Goal: Check status: Check status

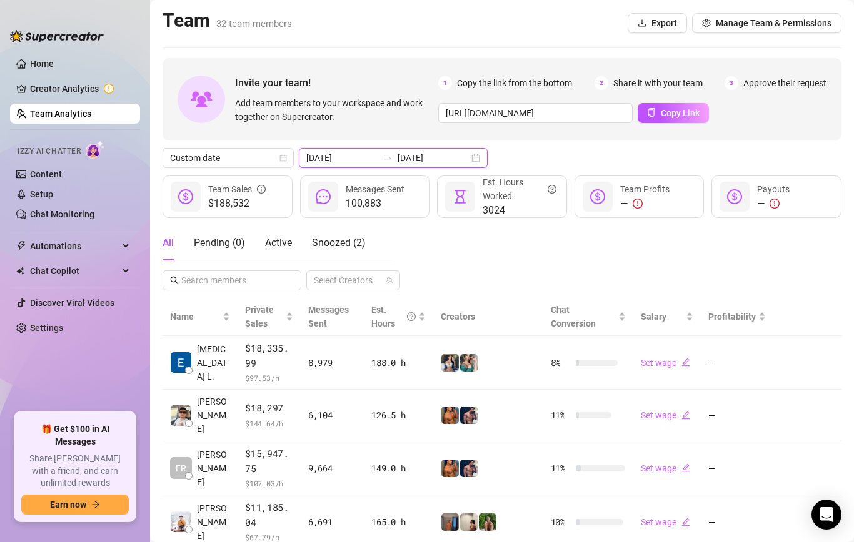
click at [347, 164] on input "[DATE]" at bounding box center [341, 158] width 71 height 14
type input "[DATE]"
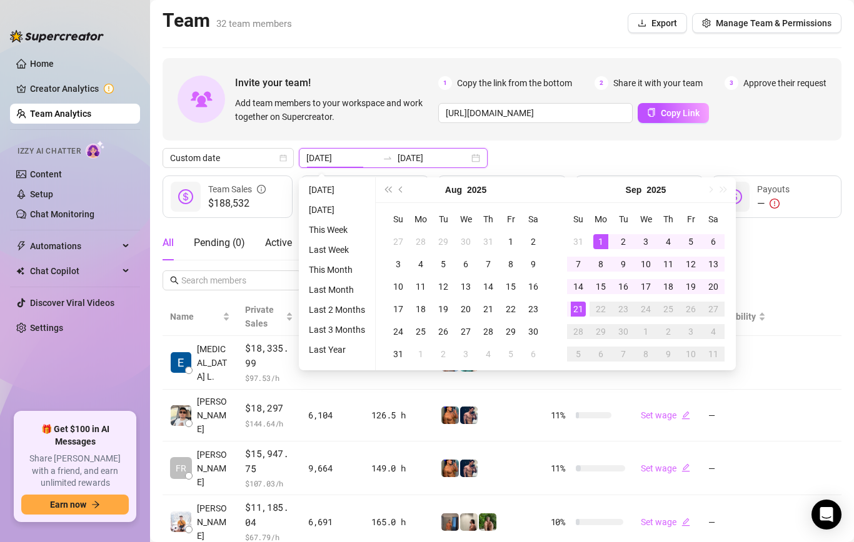
click at [424, 164] on input "[DATE]" at bounding box center [432, 158] width 71 height 14
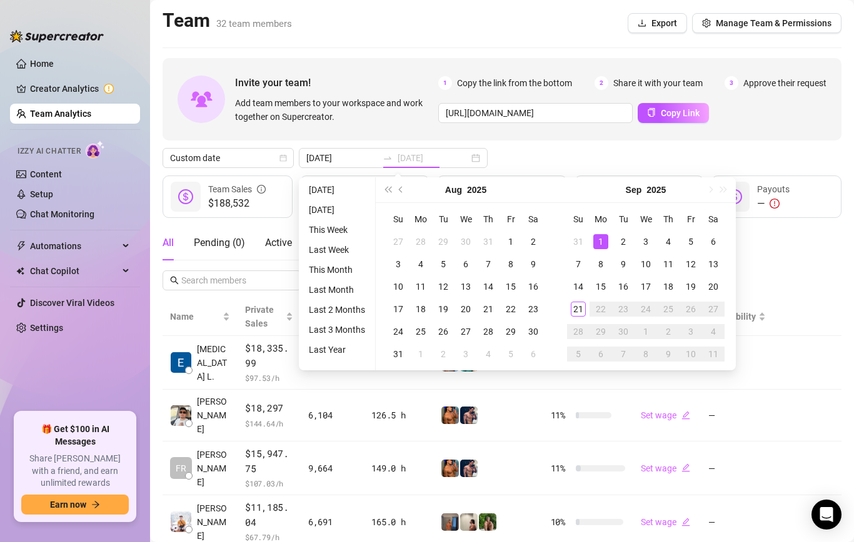
click at [596, 241] on div "1" at bounding box center [600, 241] width 15 height 15
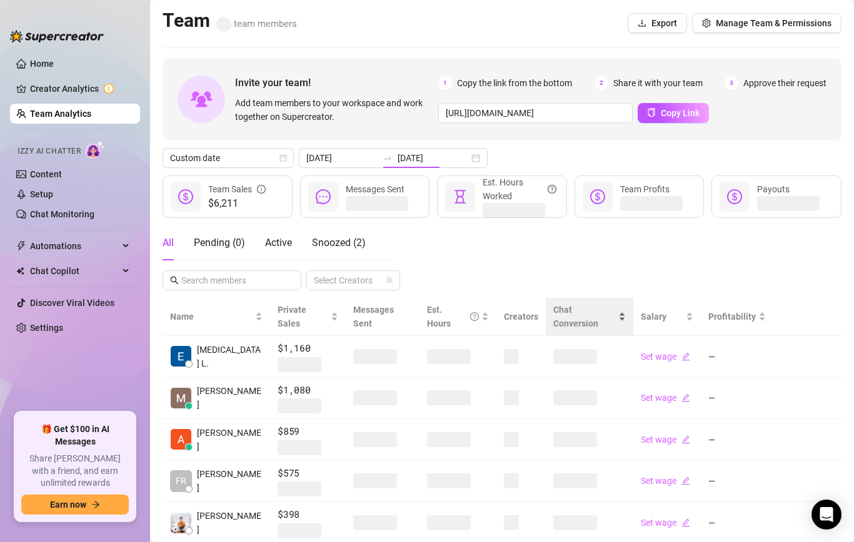
click at [580, 313] on span "Chat Conversion" at bounding box center [575, 317] width 45 height 24
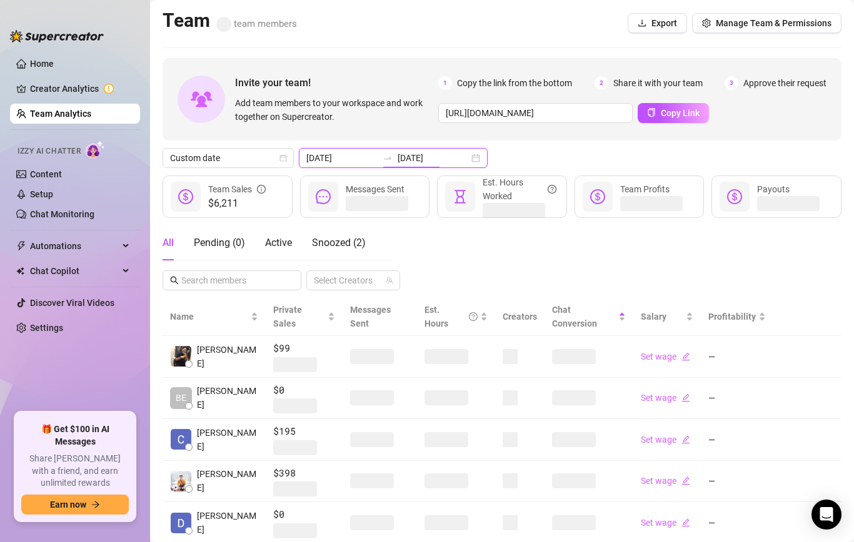
click at [401, 160] on input "[DATE]" at bounding box center [432, 158] width 71 height 14
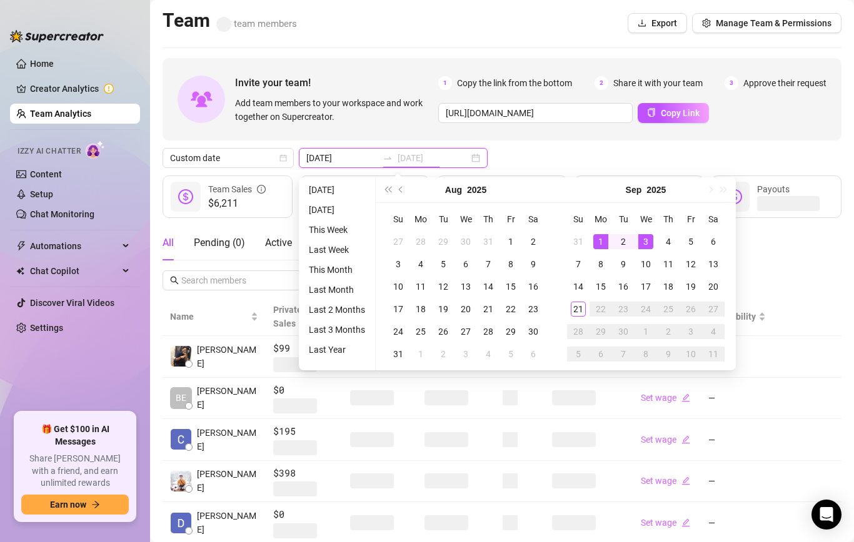
type input "[DATE]"
click at [599, 231] on td "1" at bounding box center [600, 242] width 22 height 22
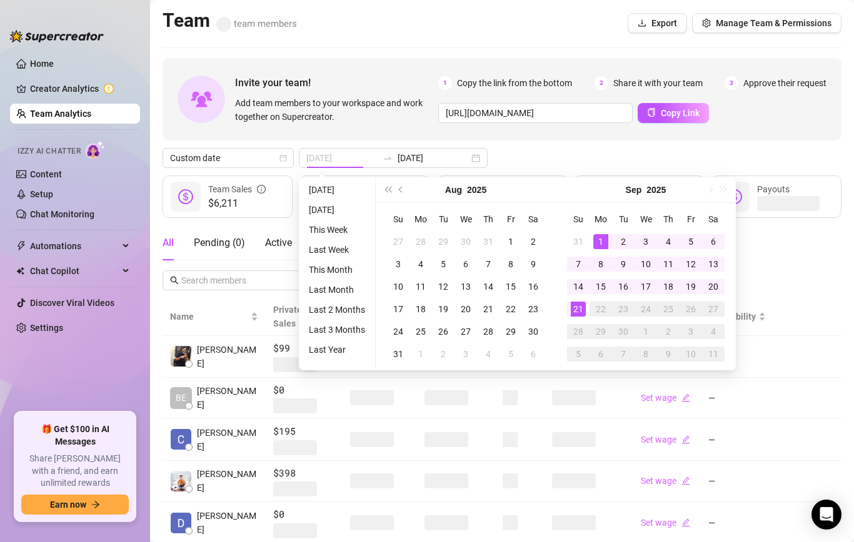
click at [574, 310] on div "21" at bounding box center [577, 309] width 15 height 15
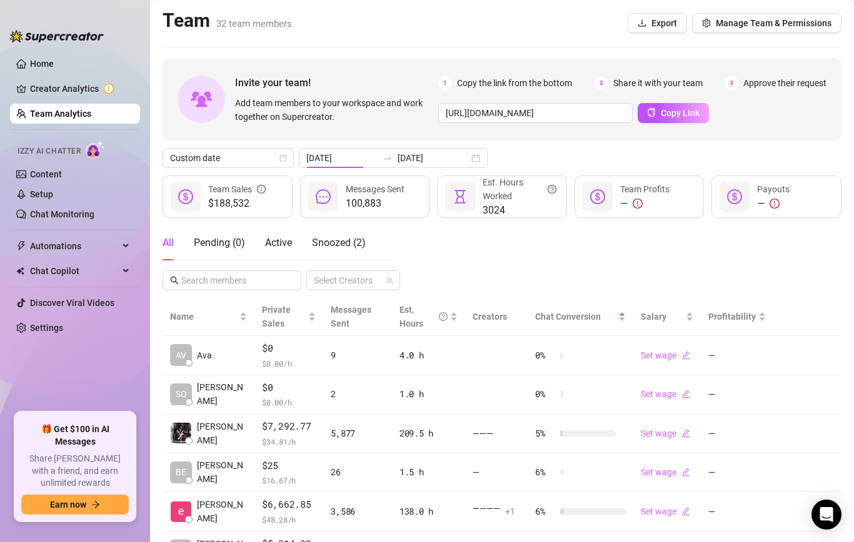
type input "[DATE]"
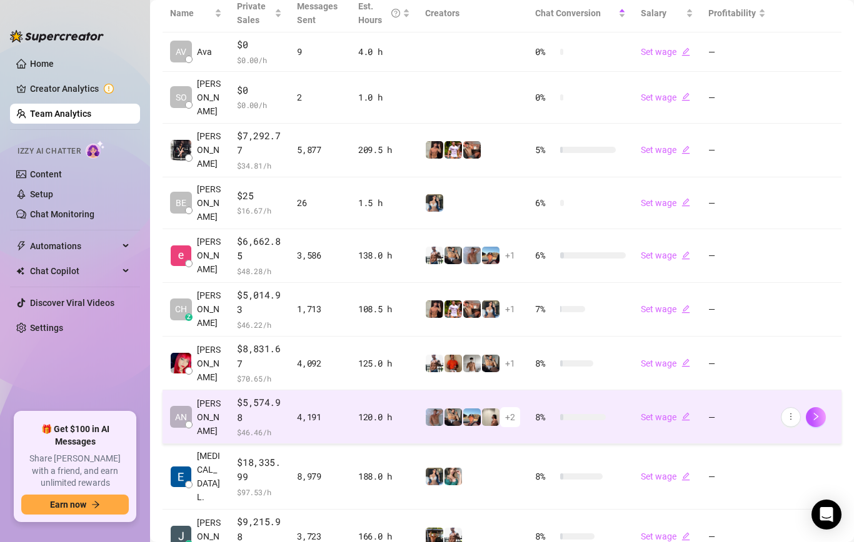
scroll to position [373, 0]
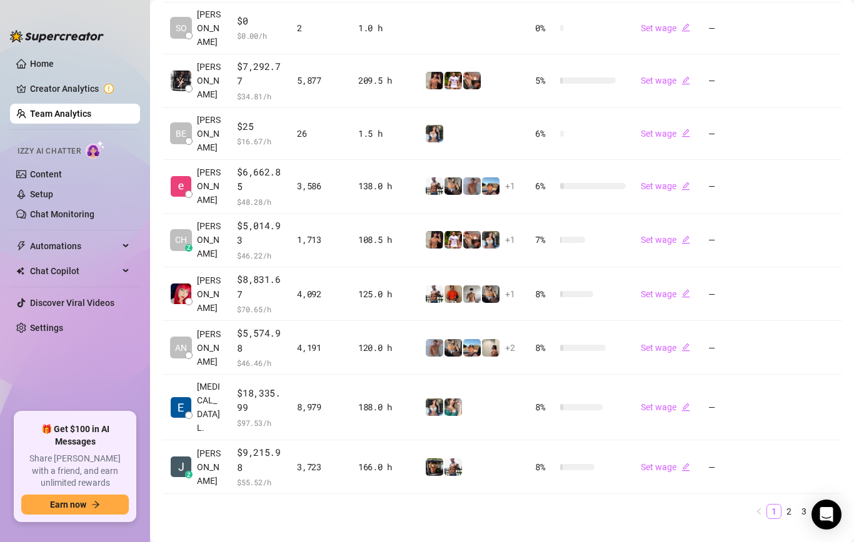
click at [774, 505] on link "1" at bounding box center [774, 512] width 14 height 14
click at [789, 505] on link "2" at bounding box center [789, 512] width 14 height 14
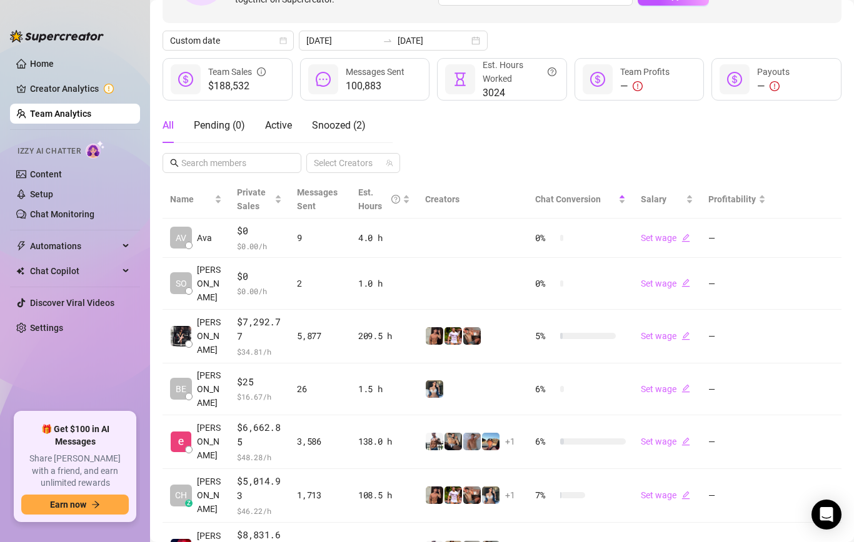
scroll to position [0, 0]
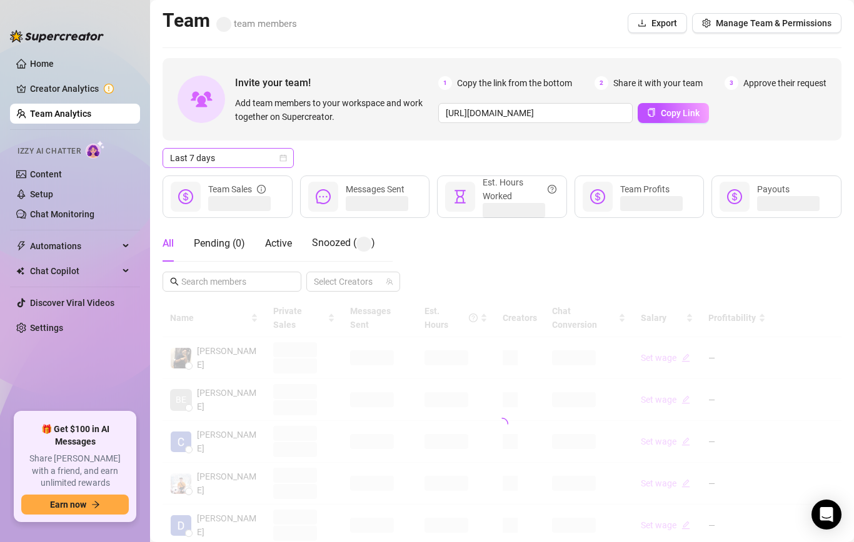
click at [257, 159] on span "Last 7 days" at bounding box center [228, 158] width 116 height 19
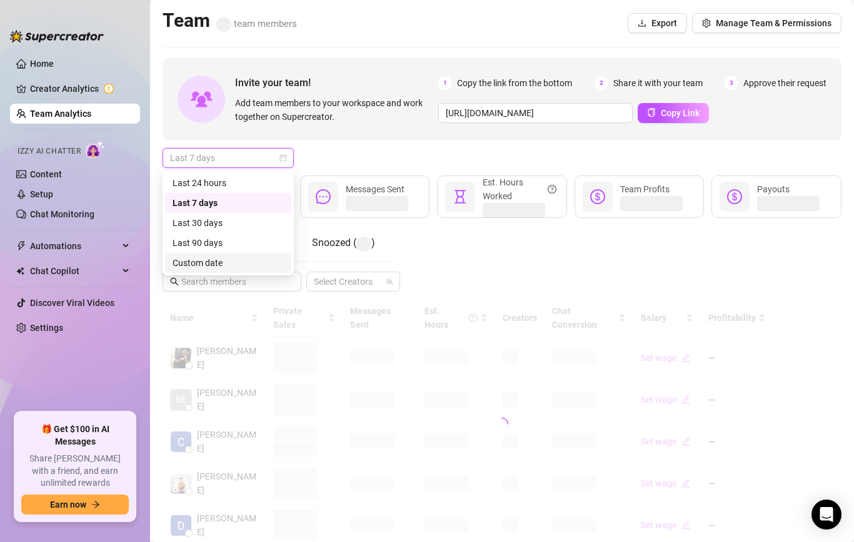
click at [219, 264] on div "Custom date" at bounding box center [227, 263] width 111 height 14
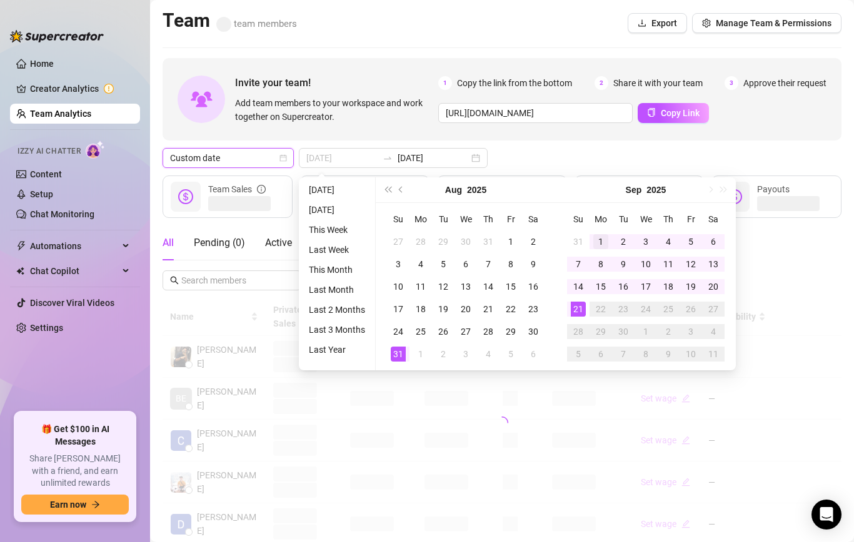
type input "[DATE]"
click at [595, 241] on div "1" at bounding box center [600, 241] width 15 height 15
click at [575, 311] on div "21" at bounding box center [577, 309] width 15 height 15
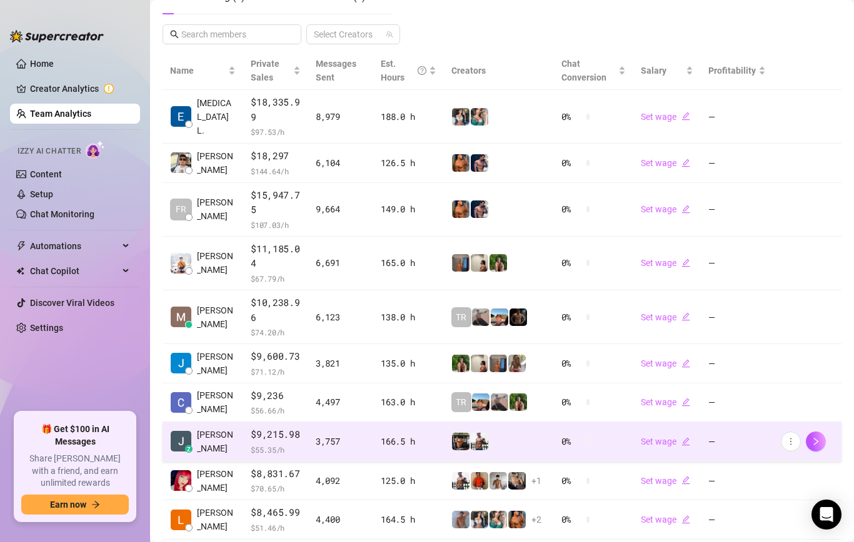
scroll to position [316, 0]
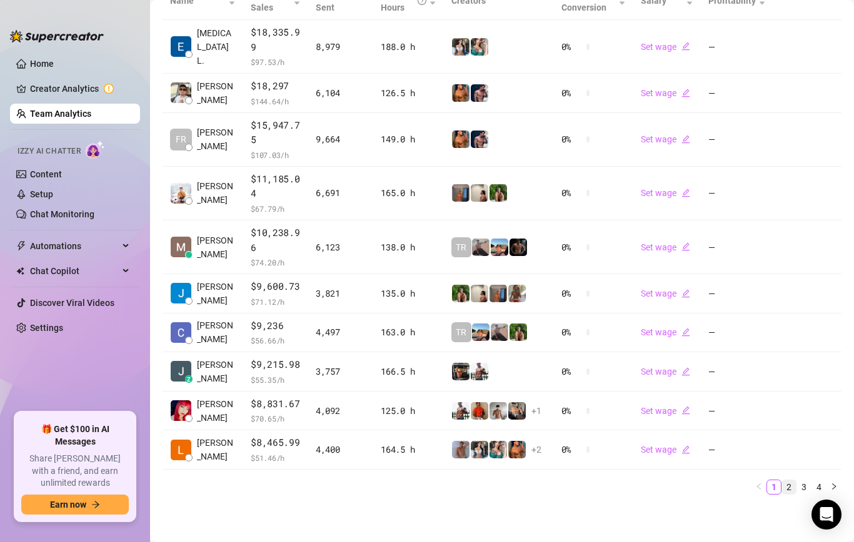
click at [789, 487] on link "2" at bounding box center [789, 488] width 14 height 14
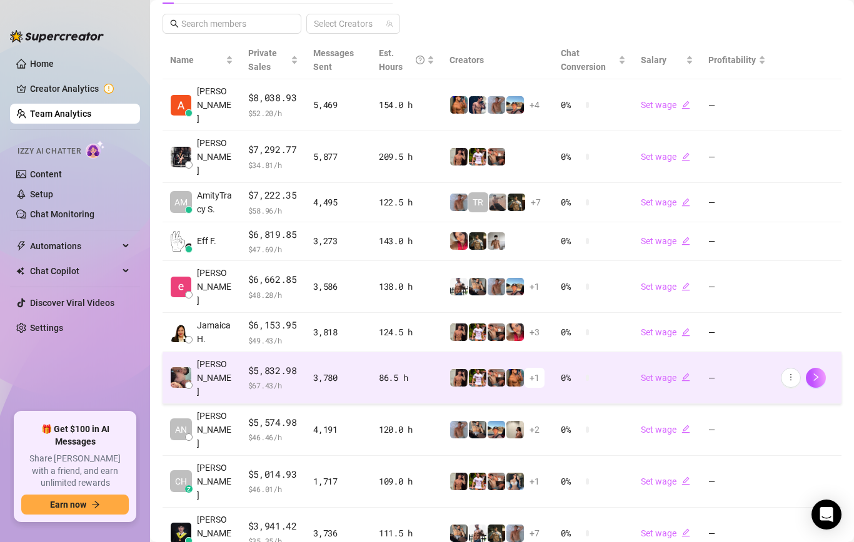
scroll to position [0, 0]
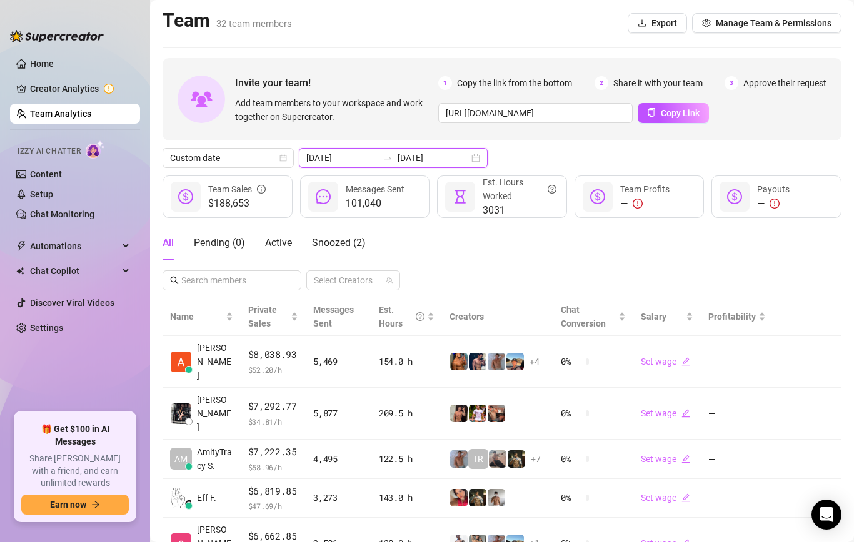
click at [399, 155] on input "[DATE]" at bounding box center [432, 158] width 71 height 14
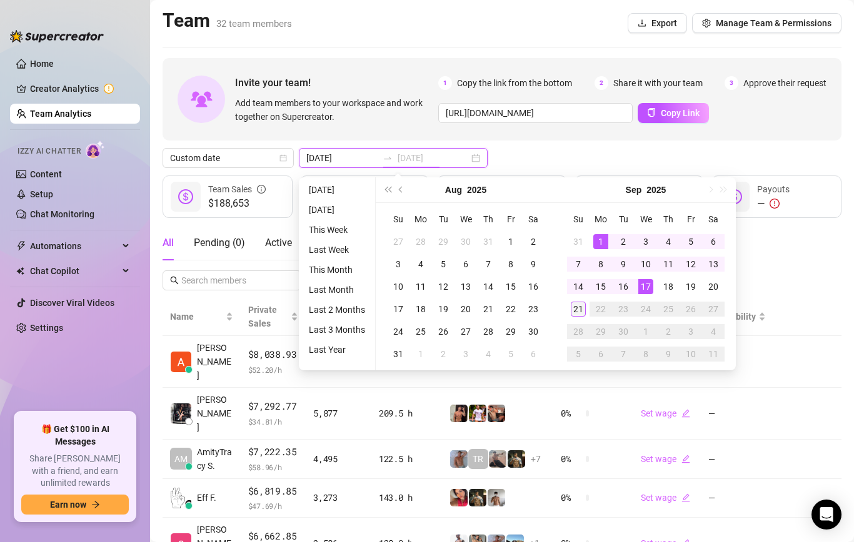
type input "[DATE]"
click at [574, 310] on div "21" at bounding box center [577, 309] width 15 height 15
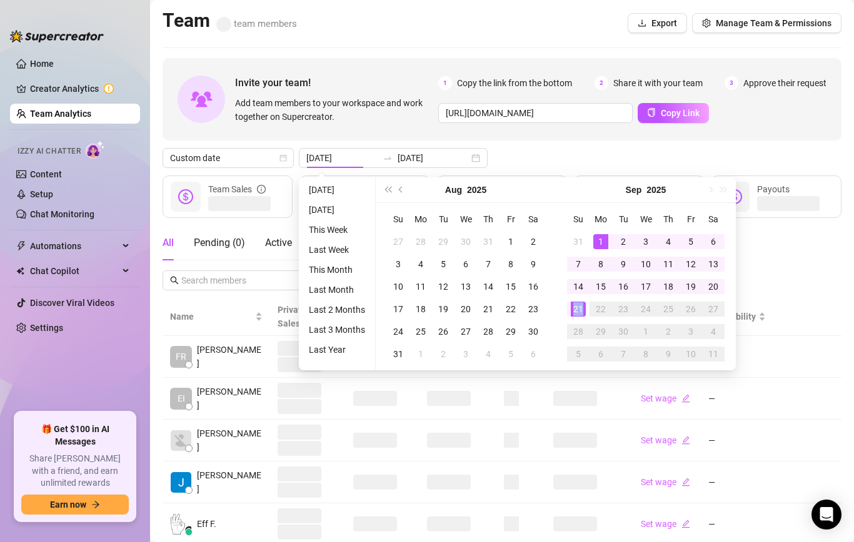
type input "[DATE]"
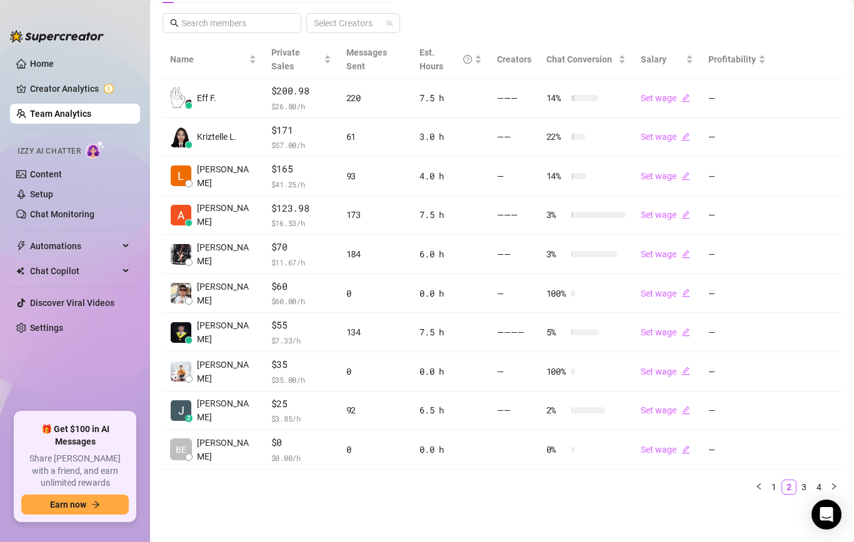
scroll to position [257, 0]
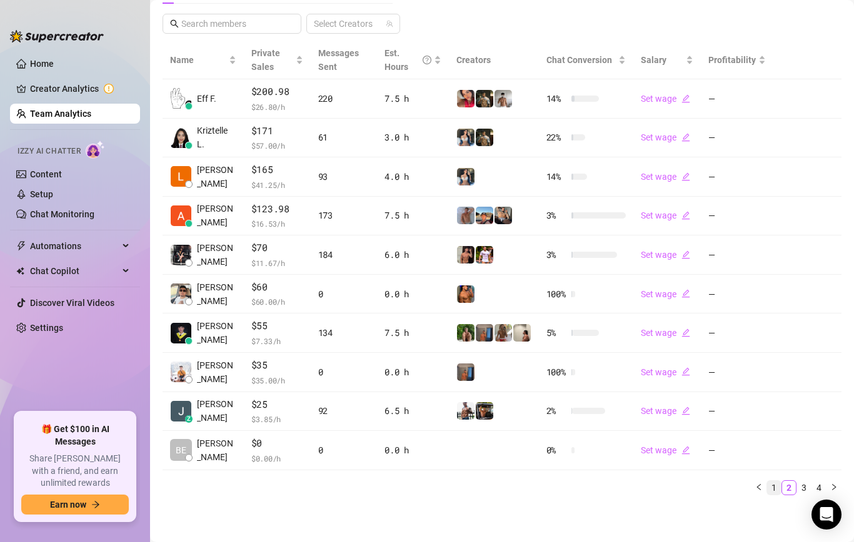
click at [774, 484] on link "1" at bounding box center [774, 488] width 14 height 14
